Goal: Transaction & Acquisition: Obtain resource

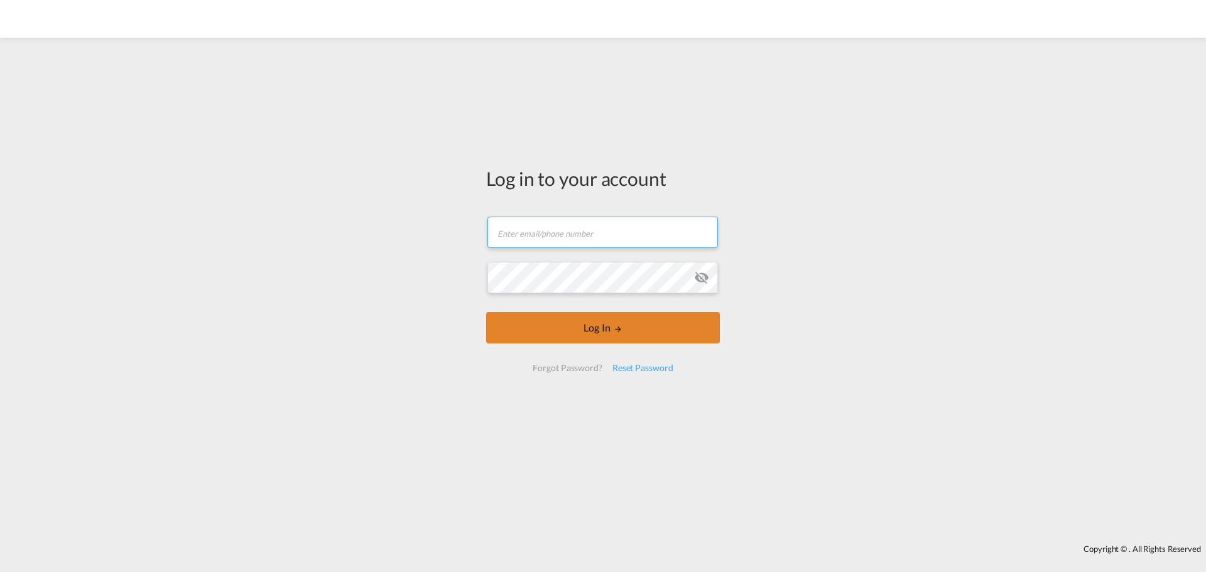
type input "[EMAIL_ADDRESS][DOMAIN_NAME]"
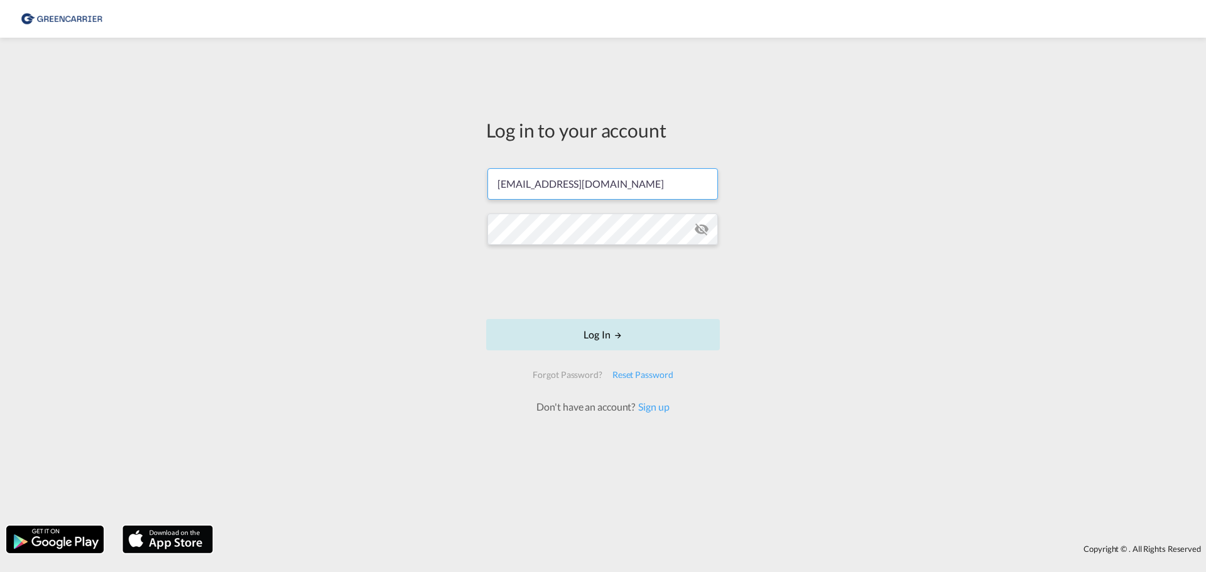
drag, startPoint x: 575, startPoint y: 341, endPoint x: 593, endPoint y: 337, distance: 18.7
click at [614, 369] on form "[EMAIL_ADDRESS][DOMAIN_NAME] Log In Forgot Password? Reset Password Don't have …" at bounding box center [603, 285] width 234 height 259
click at [627, 344] on button "Log In" at bounding box center [603, 334] width 234 height 31
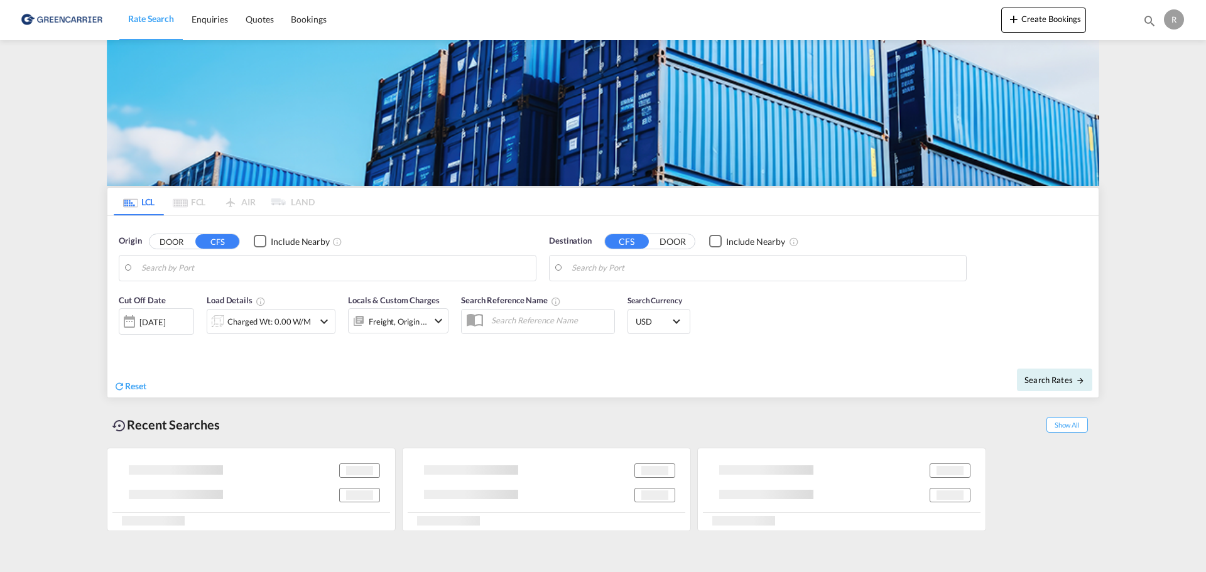
type input "DK-9220, [GEOGRAPHIC_DATA][PERSON_NAME], [GEOGRAPHIC_DATA], Romdrup-[GEOGRAPHIC…"
type input "[GEOGRAPHIC_DATA], [GEOGRAPHIC_DATA]"
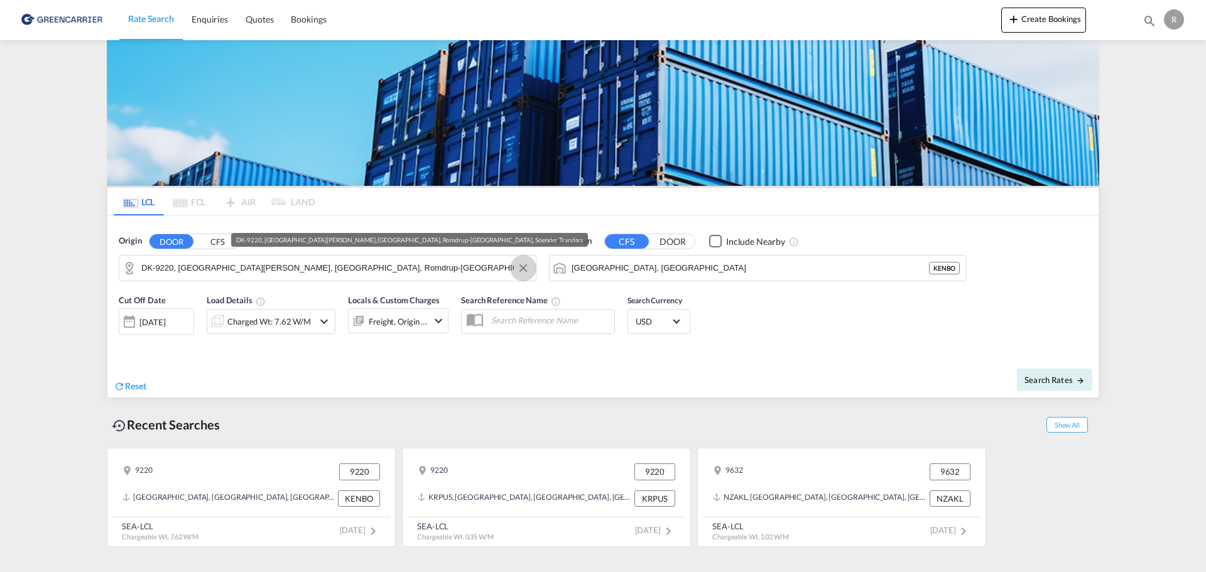
click at [519, 270] on button "Clear Input" at bounding box center [523, 268] width 19 height 19
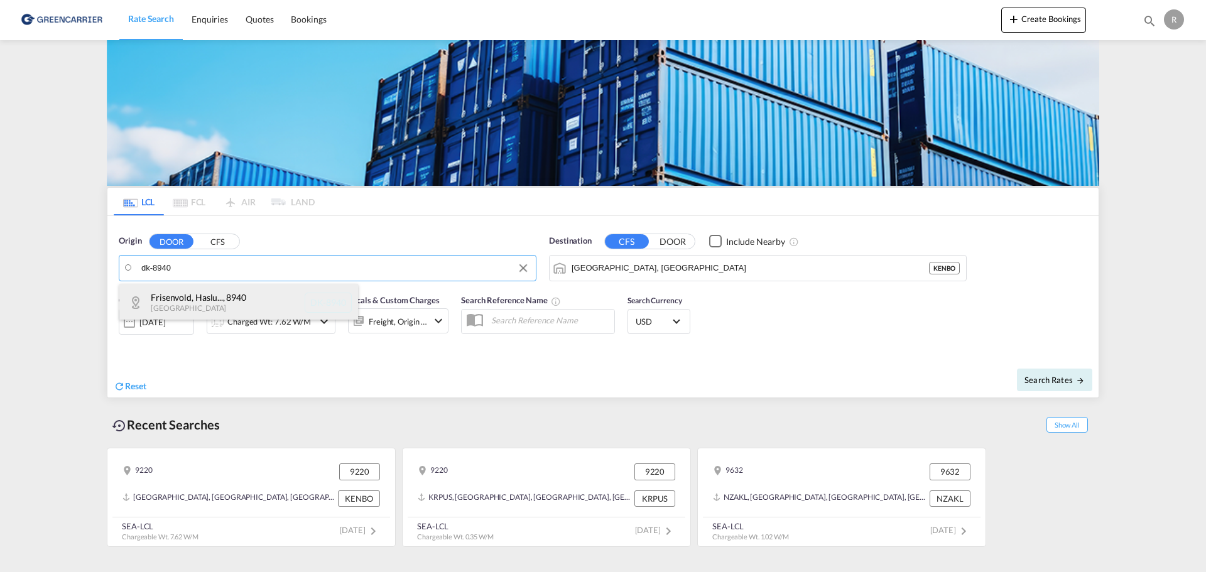
click at [256, 300] on div "Frisenvold, Haslu... , 8940 [GEOGRAPHIC_DATA] [GEOGRAPHIC_DATA]-8940" at bounding box center [238, 303] width 239 height 38
type input "DK-8940, Frisenvold, Haslund, Hinge, [GEOGRAPHIC_DATA], [GEOGRAPHIC_DATA], [GEO…"
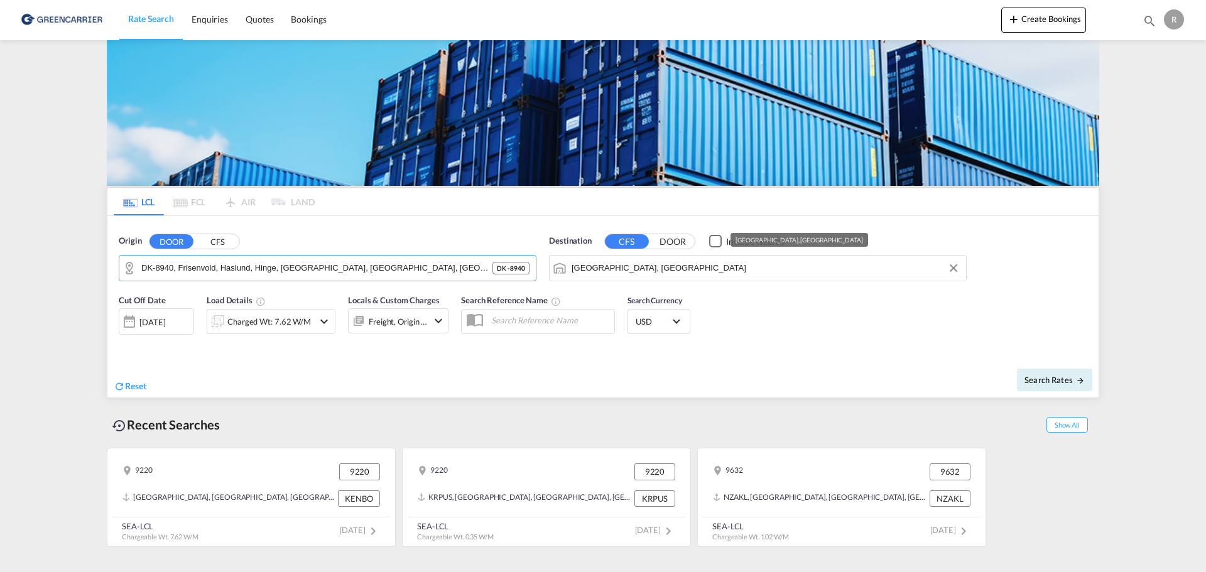
click at [594, 266] on input "[GEOGRAPHIC_DATA], [GEOGRAPHIC_DATA]" at bounding box center [766, 268] width 388 height 19
click at [957, 264] on md-icon "Clear Input" at bounding box center [954, 268] width 14 height 14
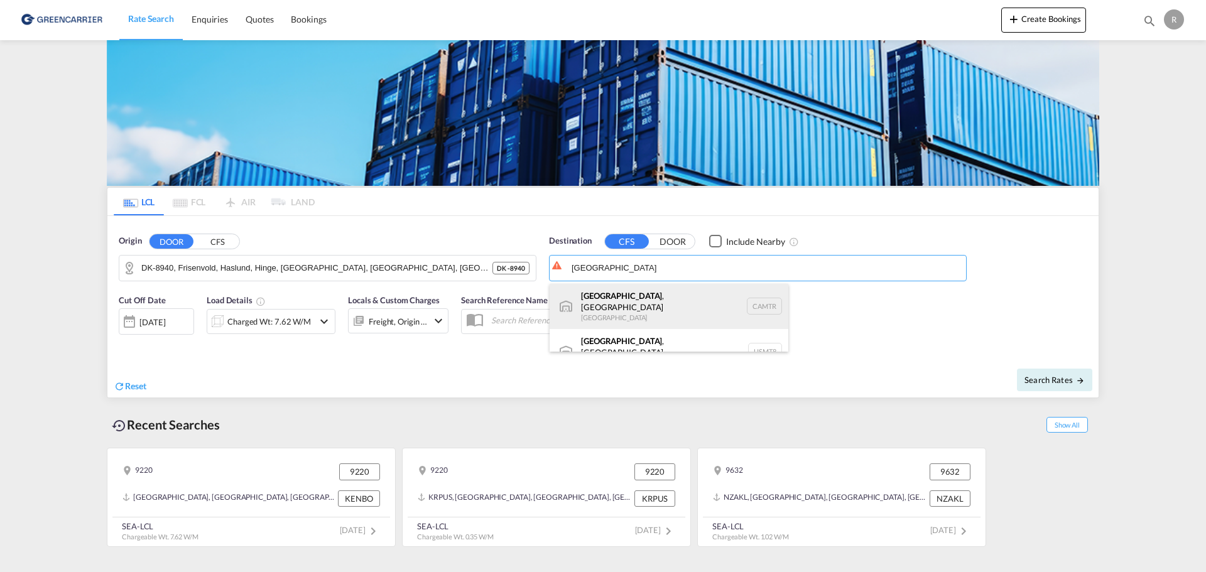
click at [621, 307] on div "[GEOGRAPHIC_DATA] , [GEOGRAPHIC_DATA] [GEOGRAPHIC_DATA] CAMTR" at bounding box center [669, 306] width 239 height 45
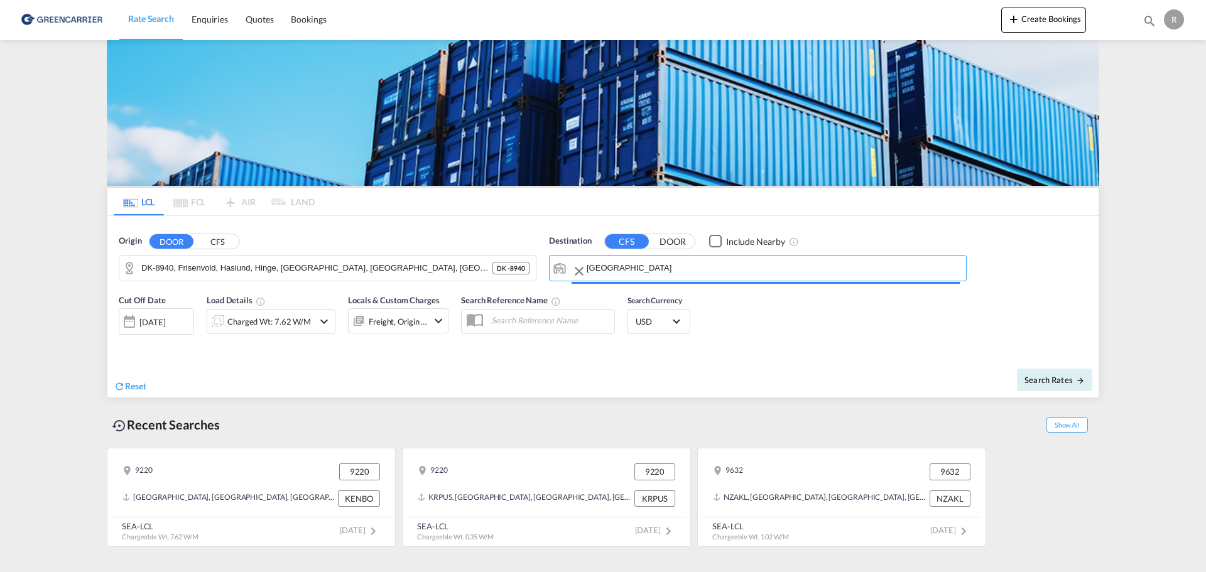
type input "[GEOGRAPHIC_DATA], [GEOGRAPHIC_DATA], CAMTR"
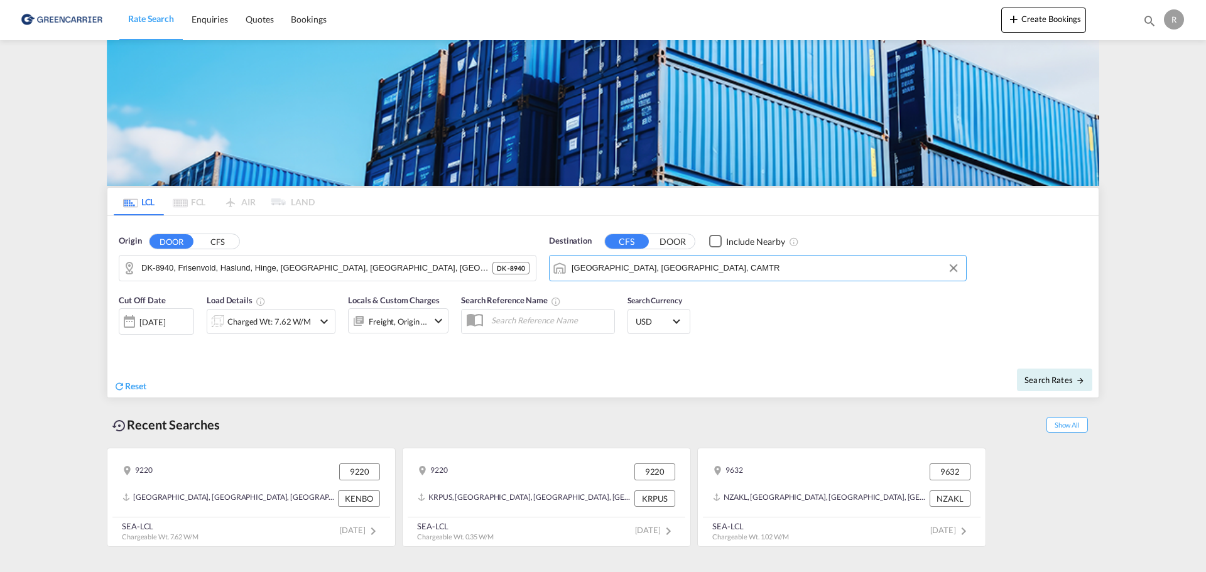
click at [328, 319] on md-icon "icon-chevron-down" at bounding box center [324, 321] width 15 height 15
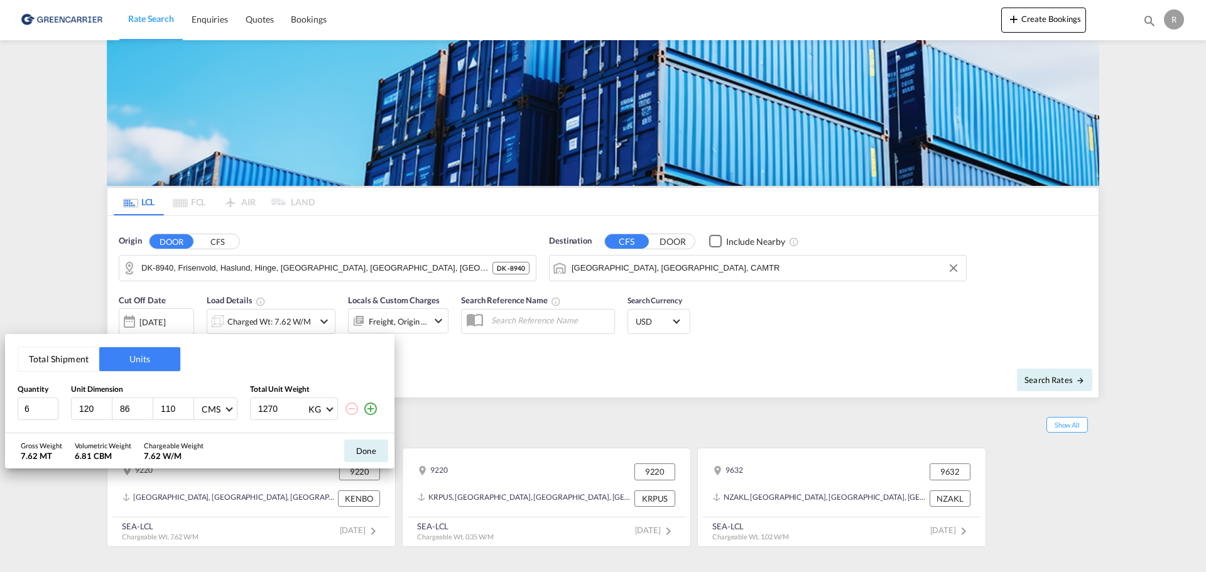
click at [324, 318] on div "Total Shipment Units Quantity Unit Dimension Total Unit Weight 6 120 86 110 CMS…" at bounding box center [603, 286] width 1206 height 572
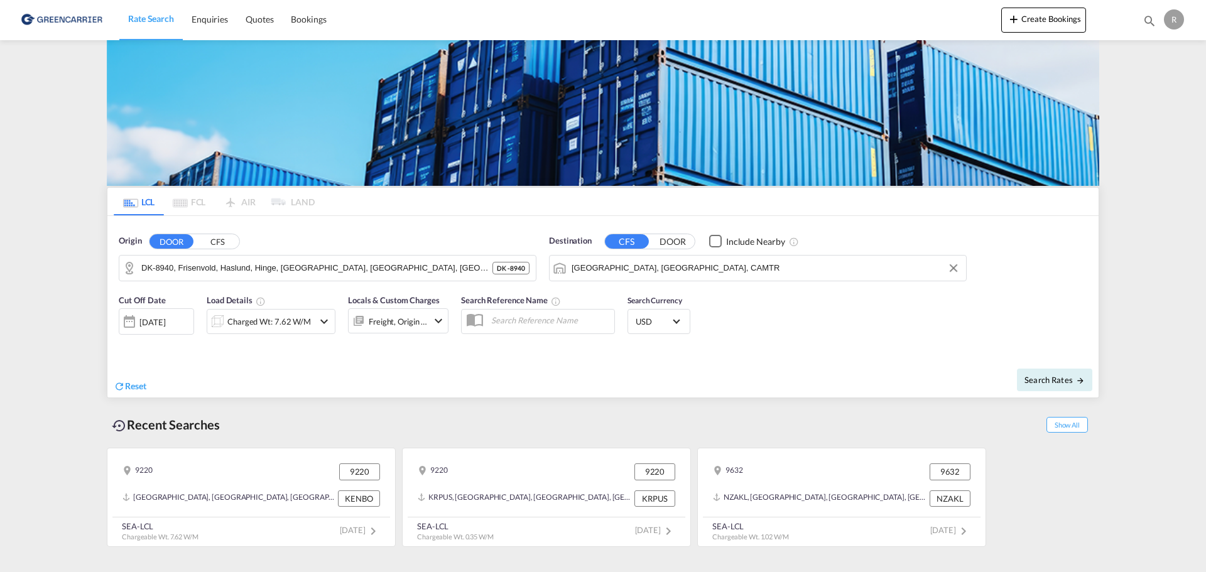
click at [324, 318] on md-icon "icon-chevron-down" at bounding box center [324, 321] width 15 height 15
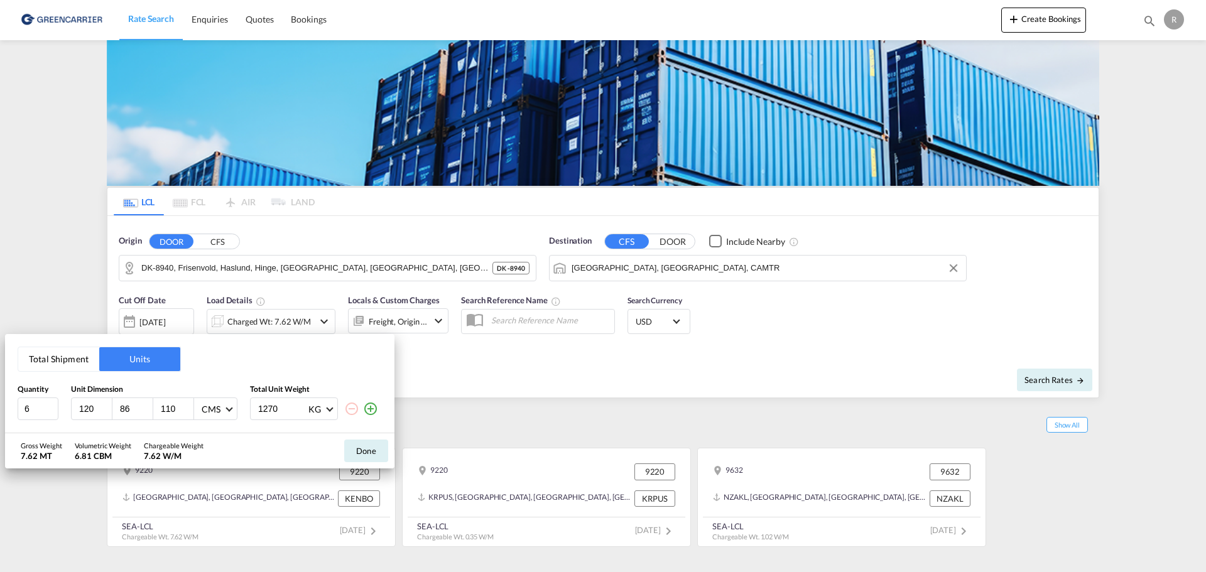
click at [94, 402] on div "120" at bounding box center [92, 408] width 41 height 21
click at [125, 410] on input "86" at bounding box center [136, 408] width 34 height 11
type input "80"
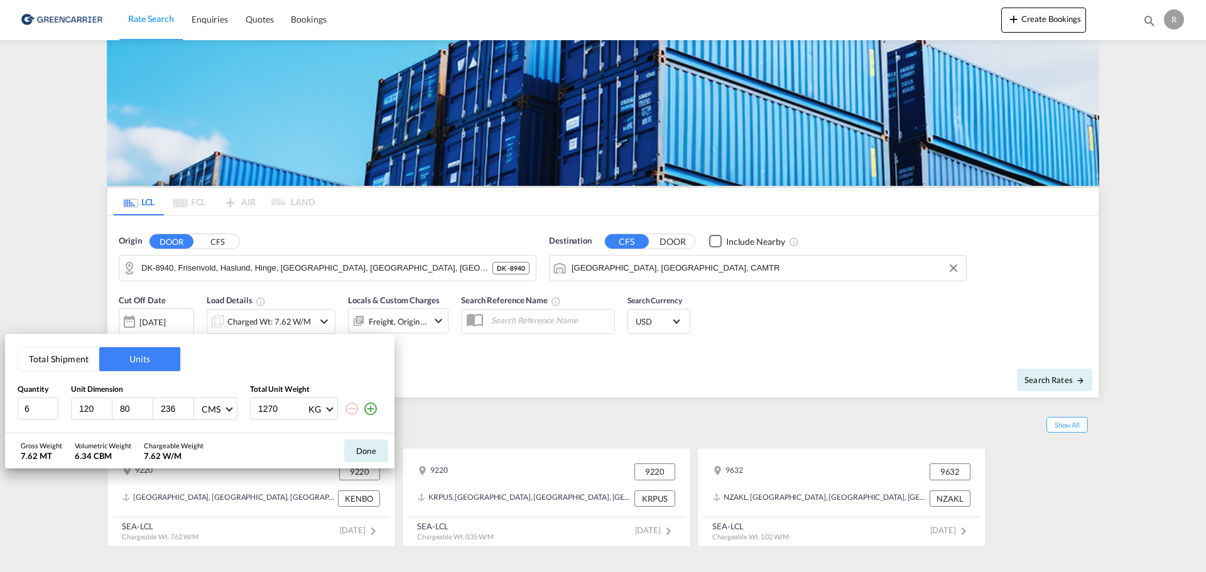
type input "236"
type input "1238"
click at [368, 450] on button "Done" at bounding box center [366, 451] width 44 height 23
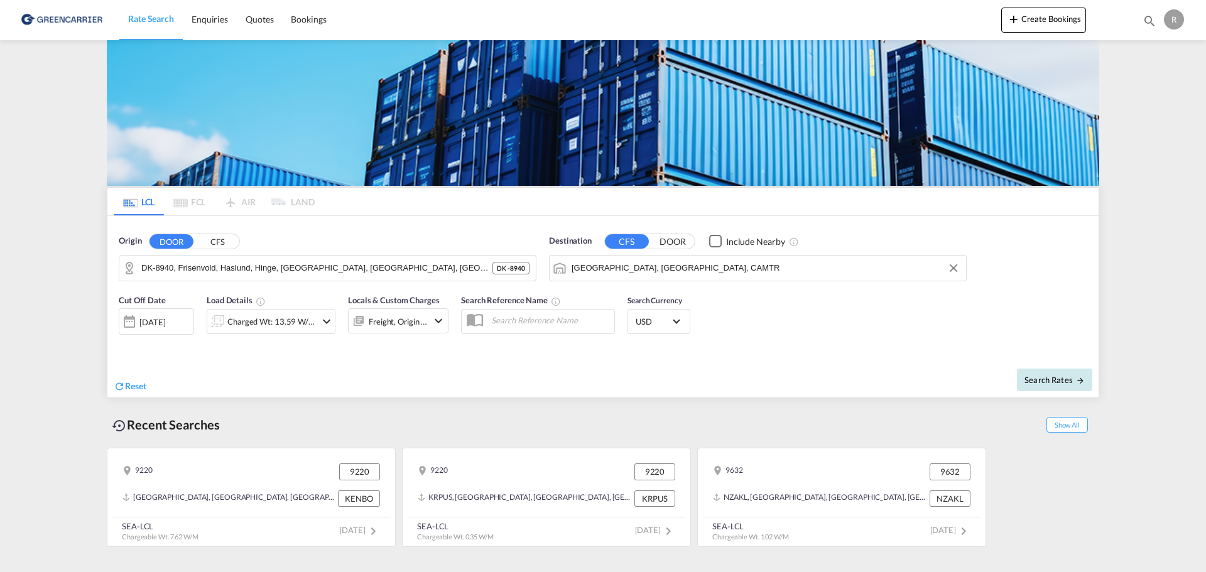
click at [1042, 377] on span "Search Rates" at bounding box center [1055, 380] width 60 height 10
type input "8940 to CAMTR / [DATE]"
